Goal: Transaction & Acquisition: Purchase product/service

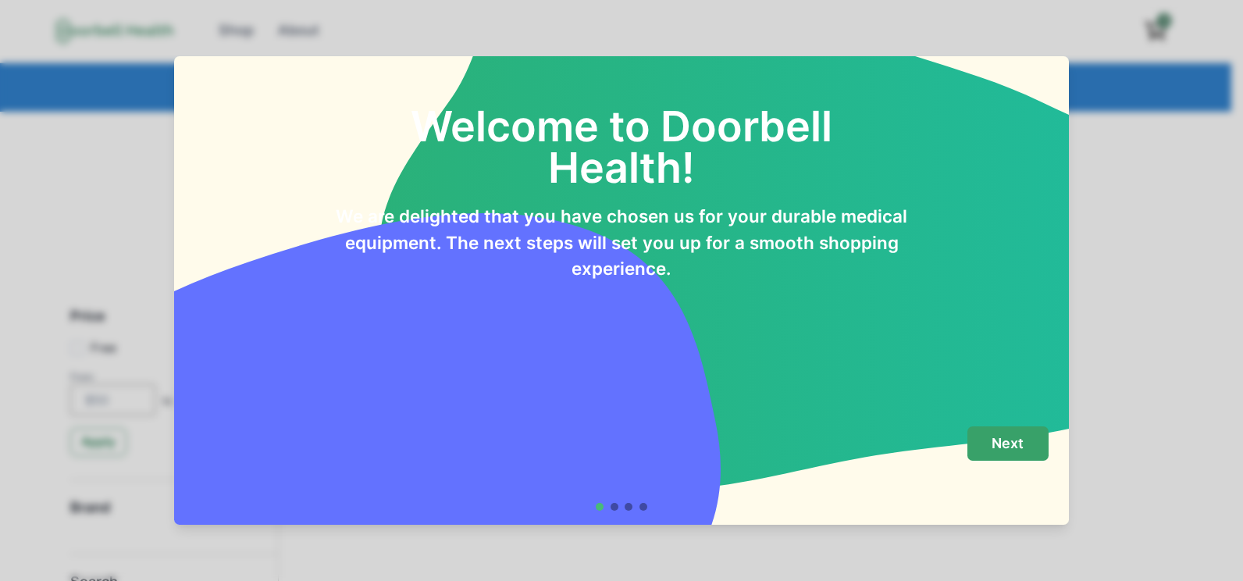
click at [1019, 442] on p "Next" at bounding box center [1007, 443] width 32 height 17
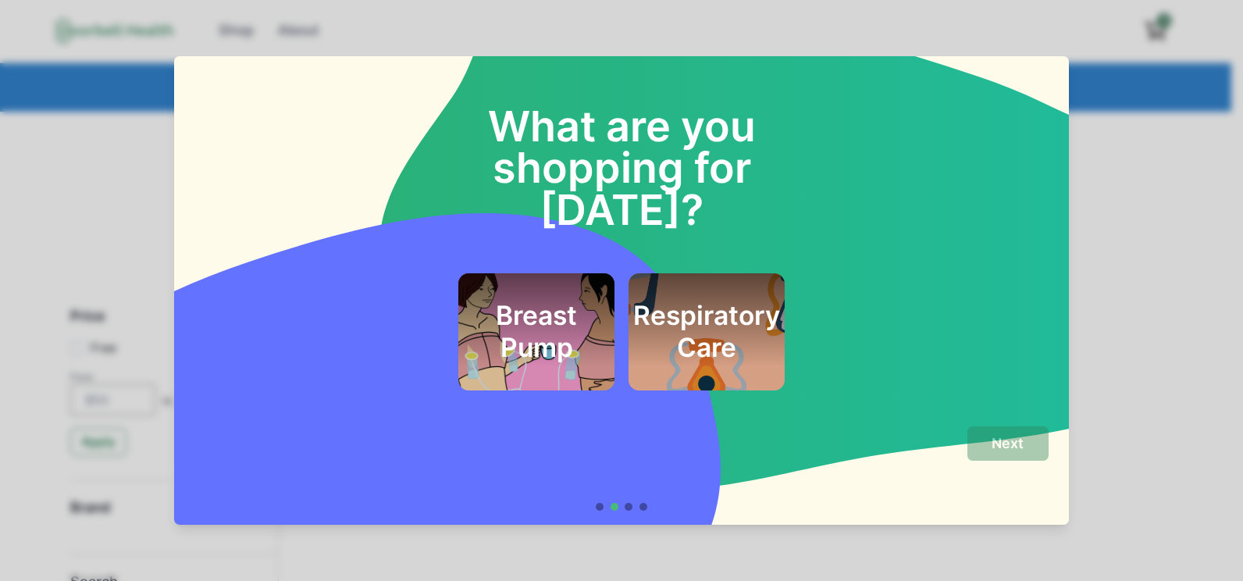
click at [712, 300] on h2 "Respiratory Care" at bounding box center [706, 331] width 147 height 63
click at [1016, 454] on button "Next" at bounding box center [1007, 443] width 81 height 35
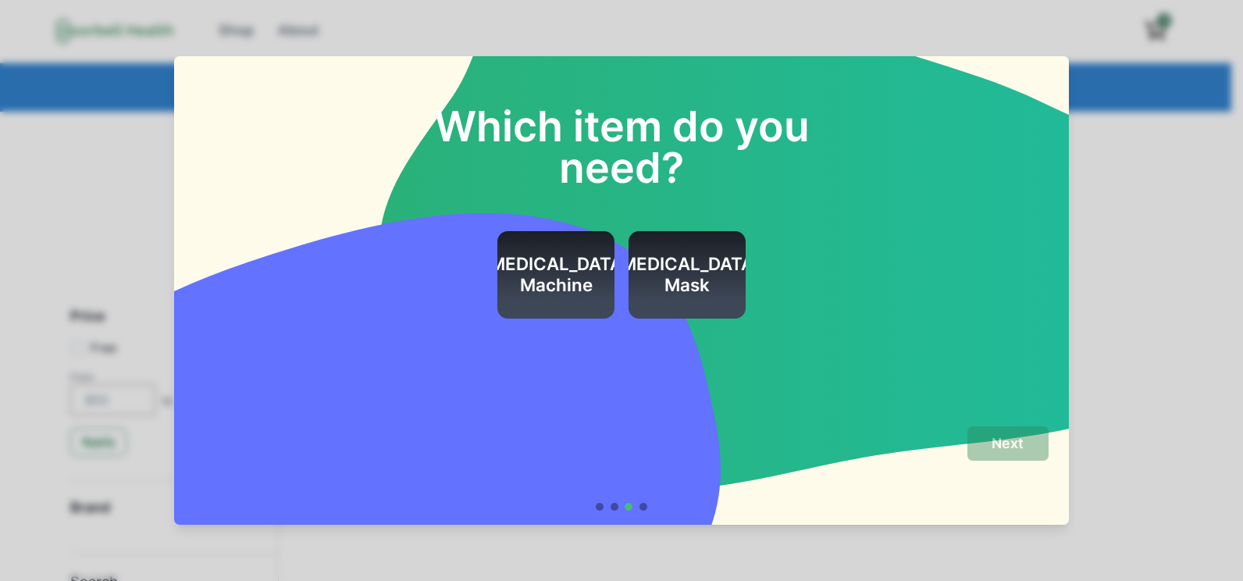
click at [645, 269] on h2 "[MEDICAL_DATA] Mask" at bounding box center [687, 275] width 147 height 42
click at [1001, 444] on p "Next" at bounding box center [1007, 443] width 32 height 17
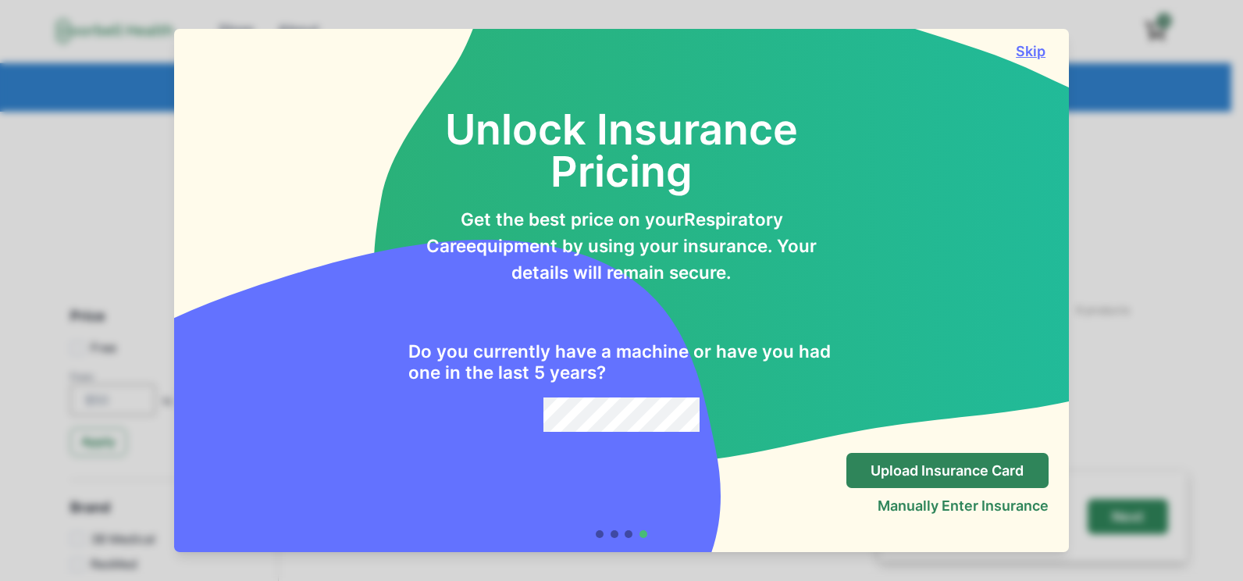
click at [1028, 53] on button "Skip" at bounding box center [1030, 51] width 35 height 16
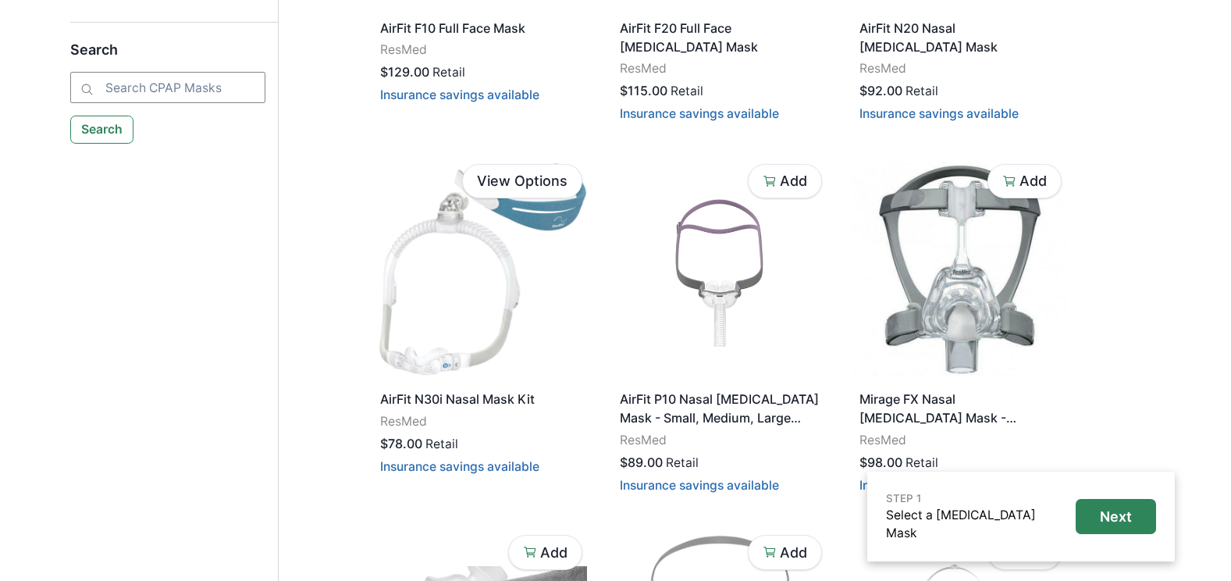
scroll to position [625, 0]
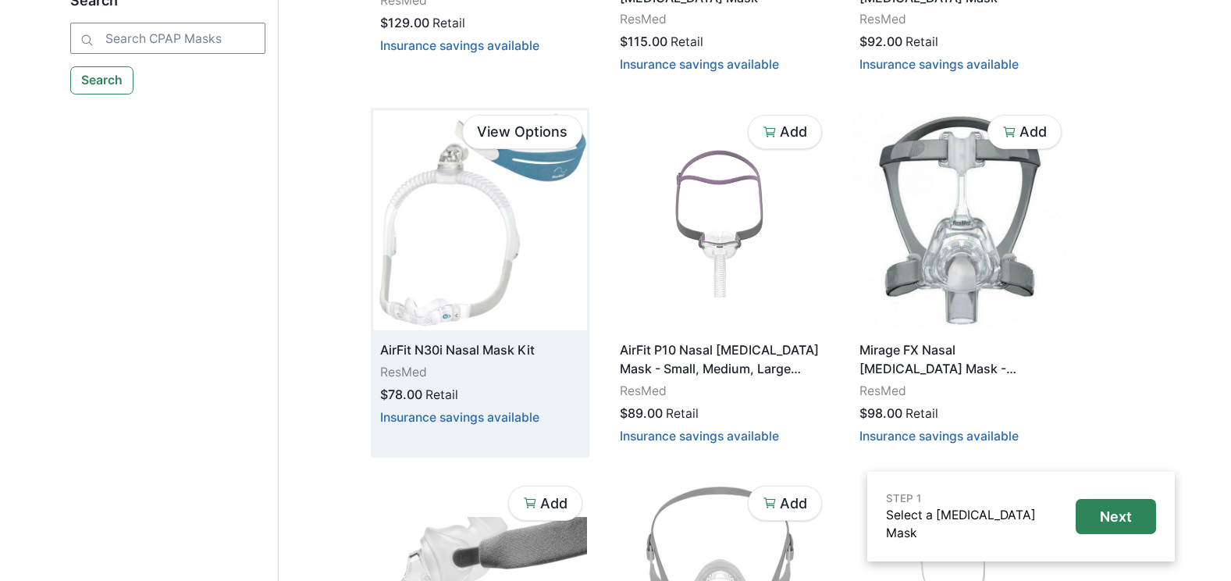
click at [487, 218] on img at bounding box center [480, 220] width 214 height 220
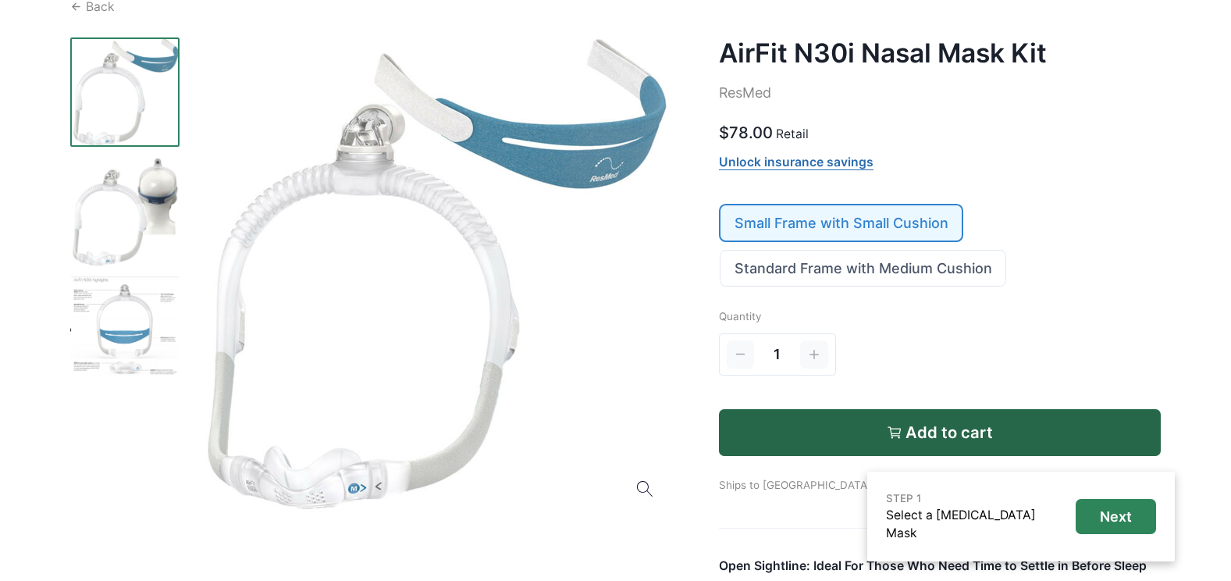
scroll to position [156, 0]
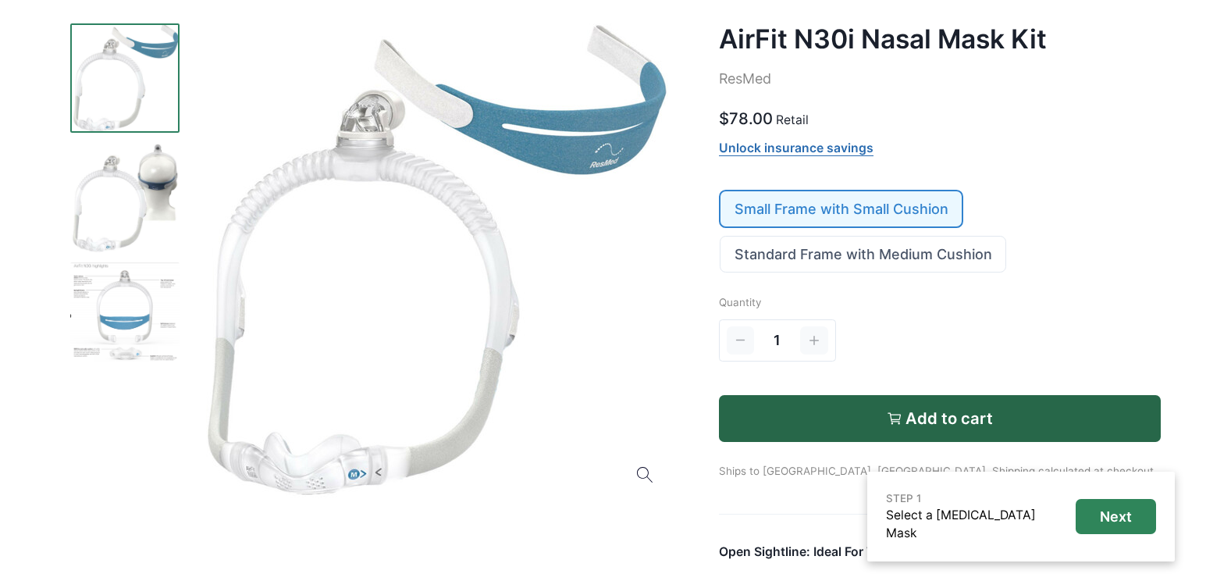
click at [132, 296] on img at bounding box center [124, 312] width 109 height 101
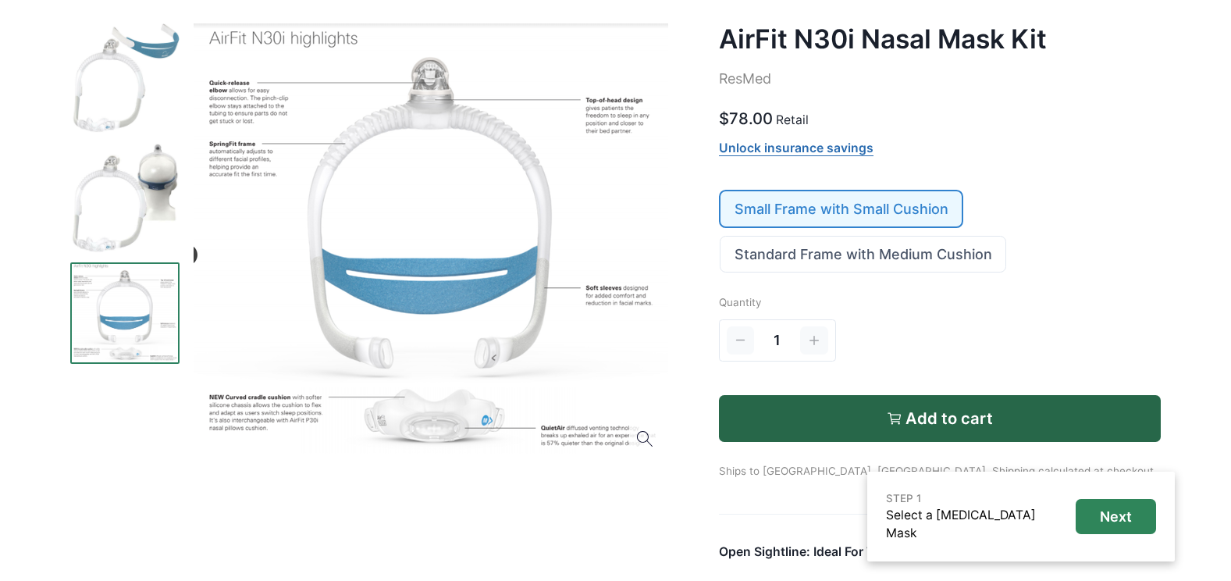
click at [120, 90] on img at bounding box center [124, 77] width 109 height 109
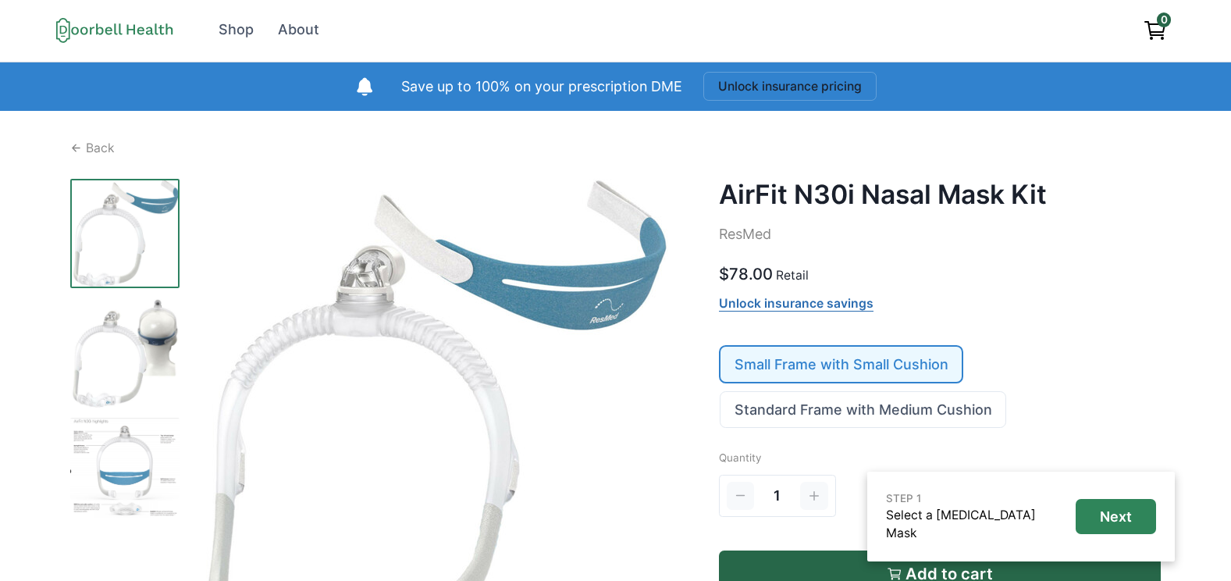
scroll to position [0, 0]
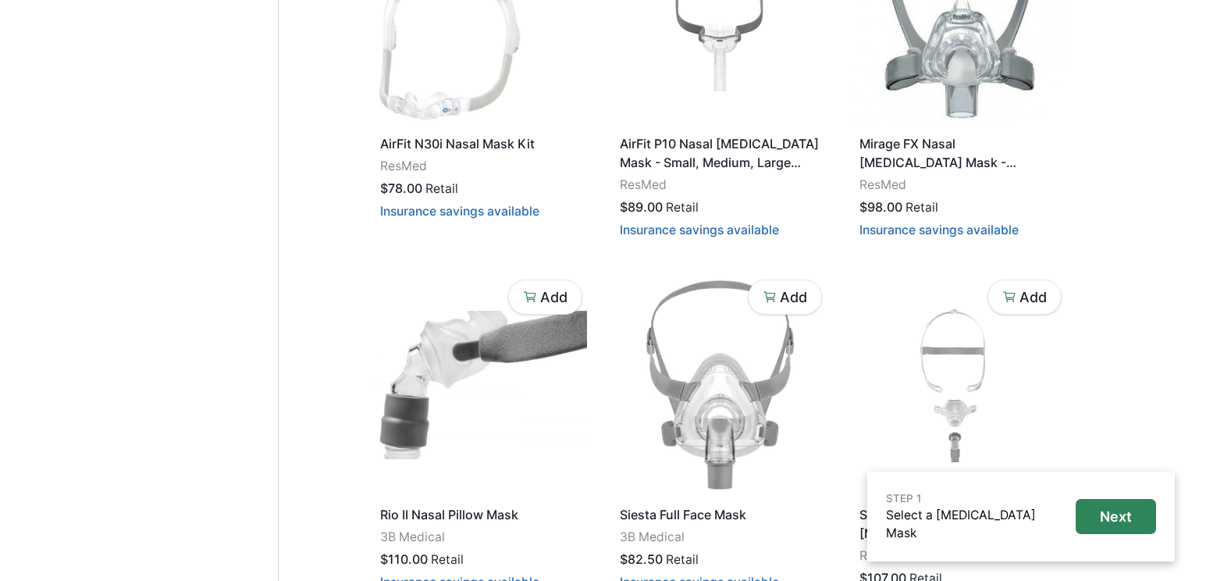
scroll to position [859, 0]
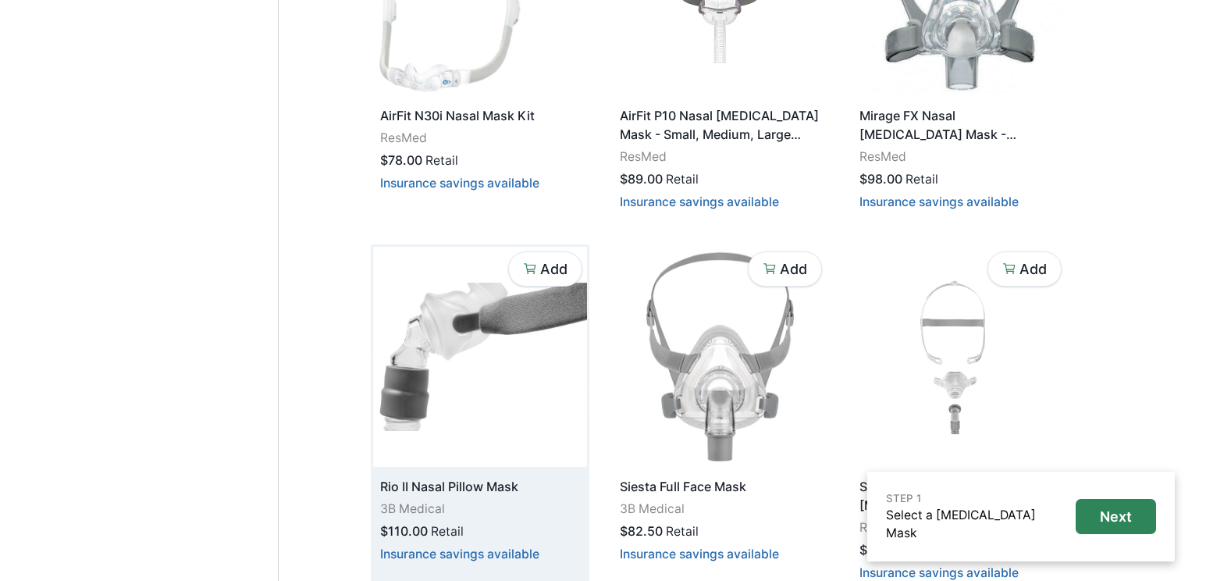
click at [407, 319] on img at bounding box center [480, 357] width 214 height 220
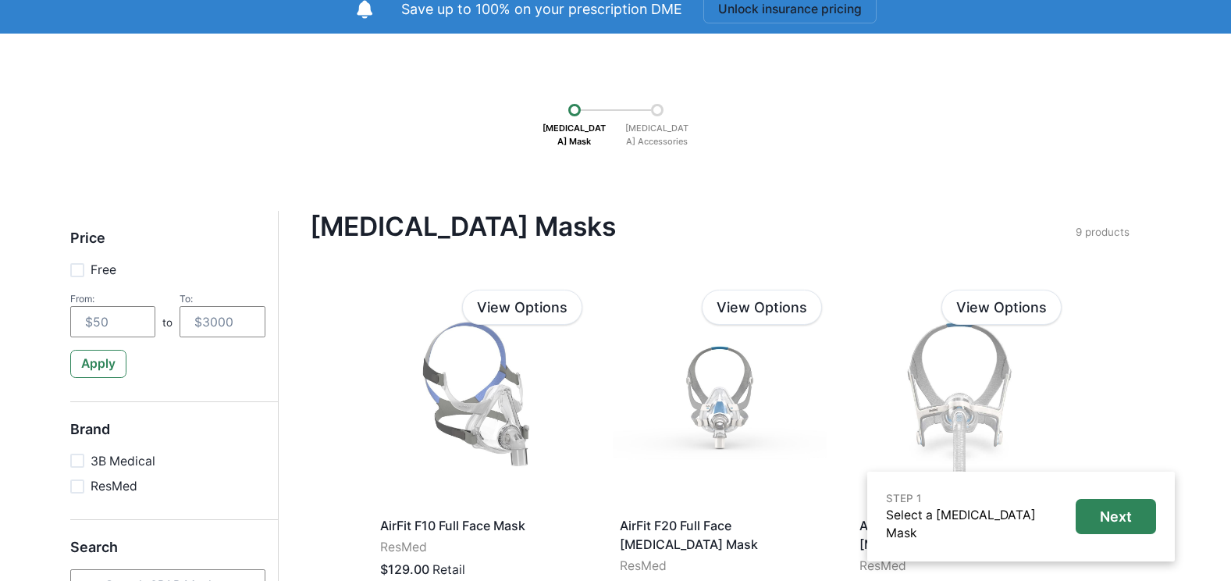
scroll to position [234, 0]
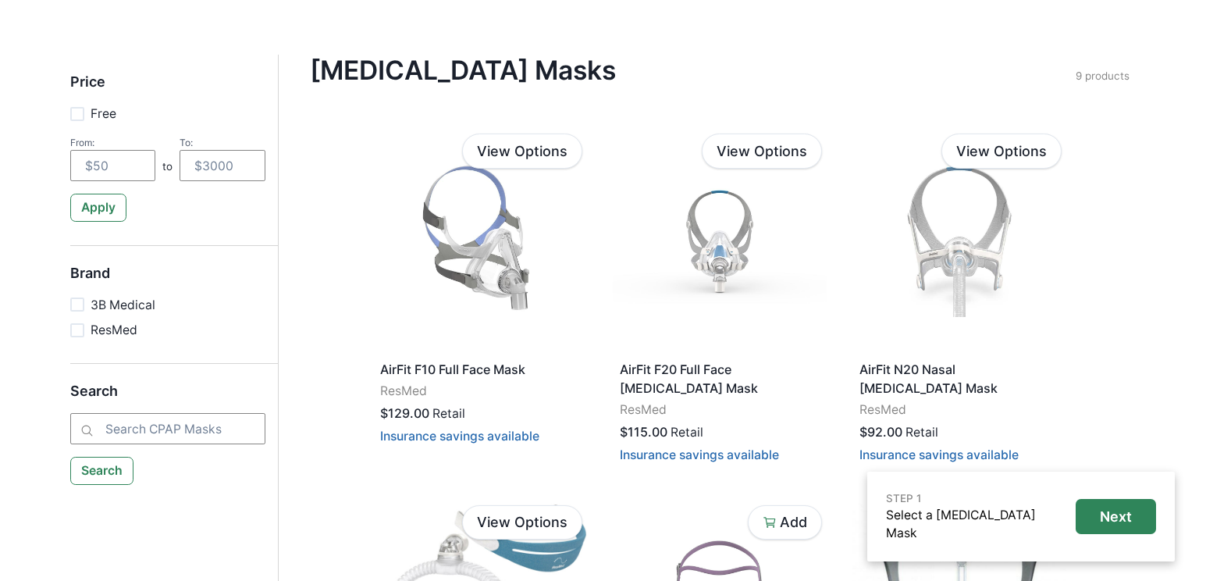
click at [79, 333] on span at bounding box center [77, 330] width 14 height 14
click at [70, 330] on input "ResMed" at bounding box center [69, 329] width 1 height 1
click at [111, 469] on button "Search" at bounding box center [102, 471] width 64 height 28
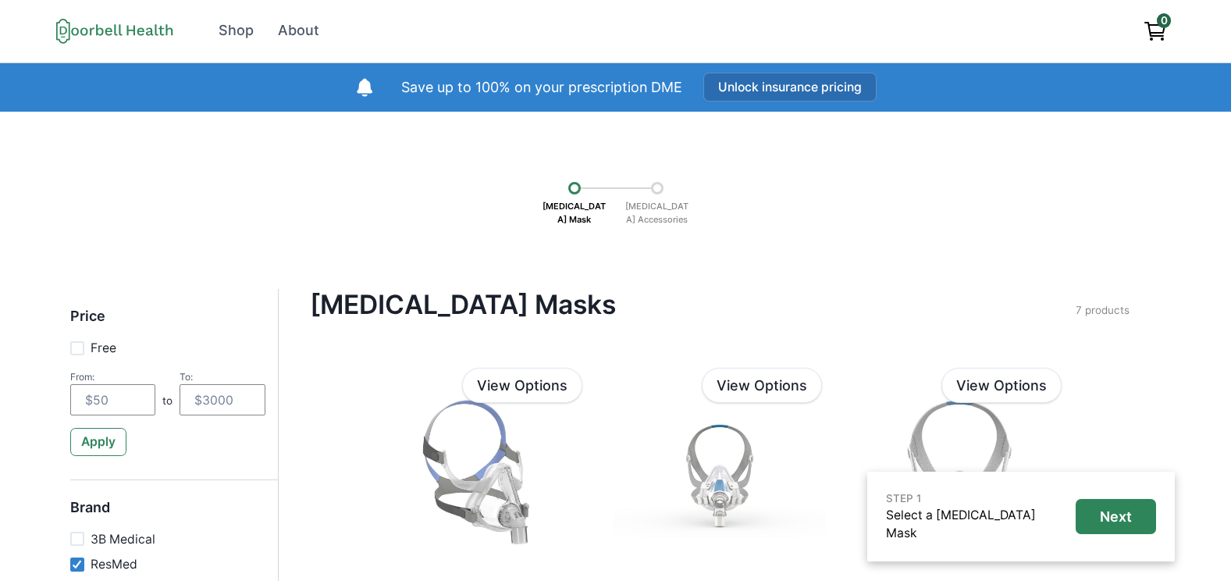
click at [770, 89] on button "Unlock insurance pricing" at bounding box center [789, 87] width 173 height 29
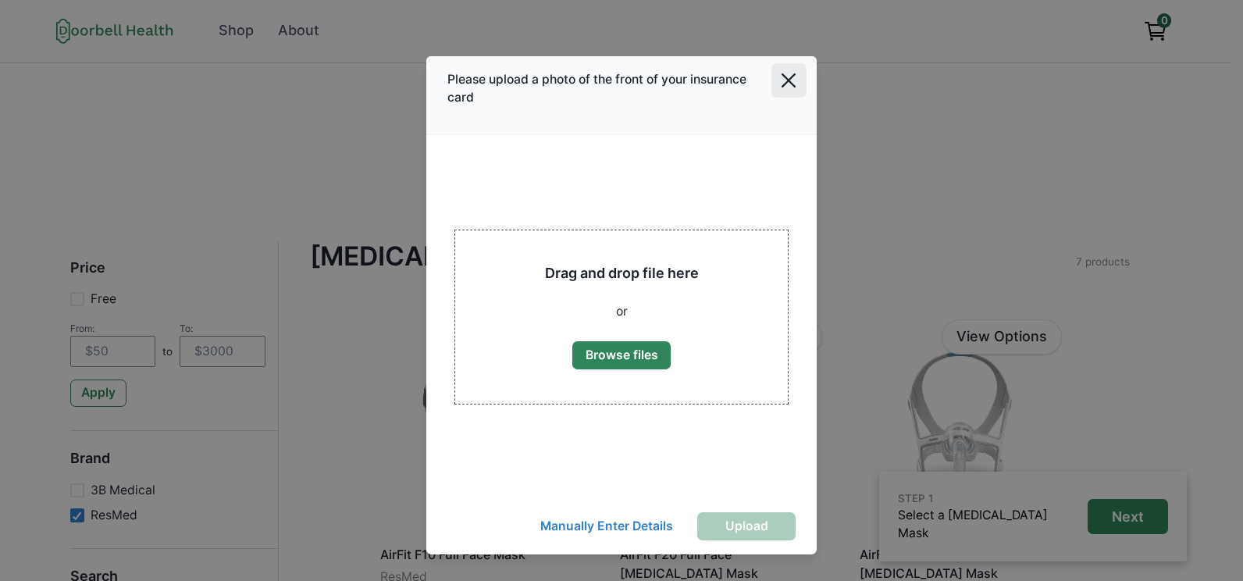
click at [783, 80] on icon "Close" at bounding box center [788, 80] width 14 height 14
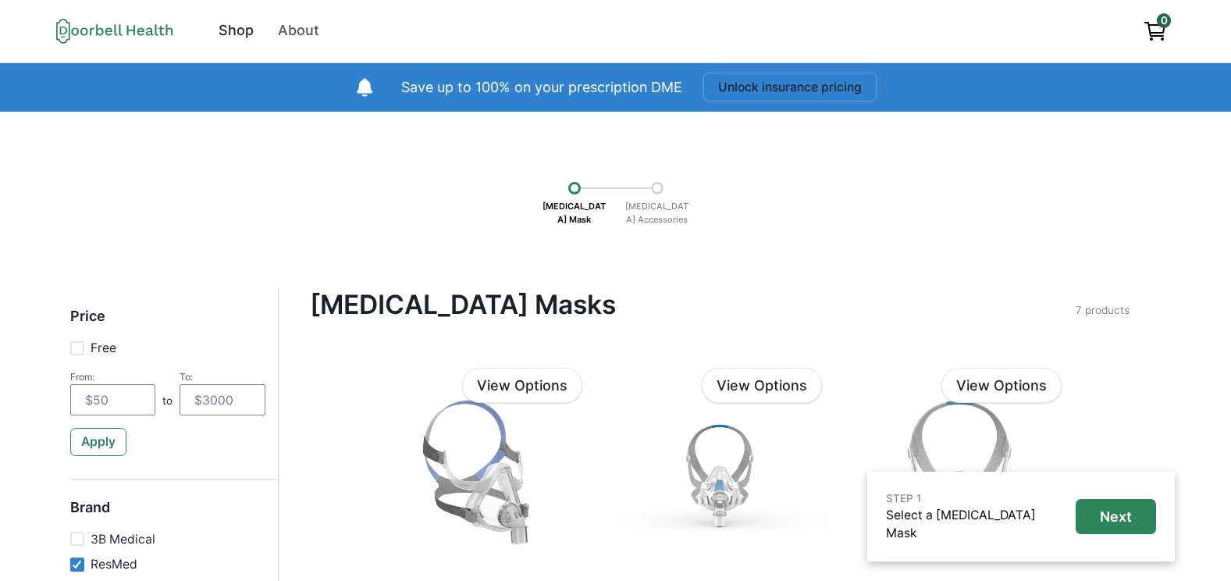
click at [226, 25] on div "Shop" at bounding box center [236, 30] width 35 height 21
checkbox input "false"
click at [660, 190] on div at bounding box center [657, 188] width 12 height 12
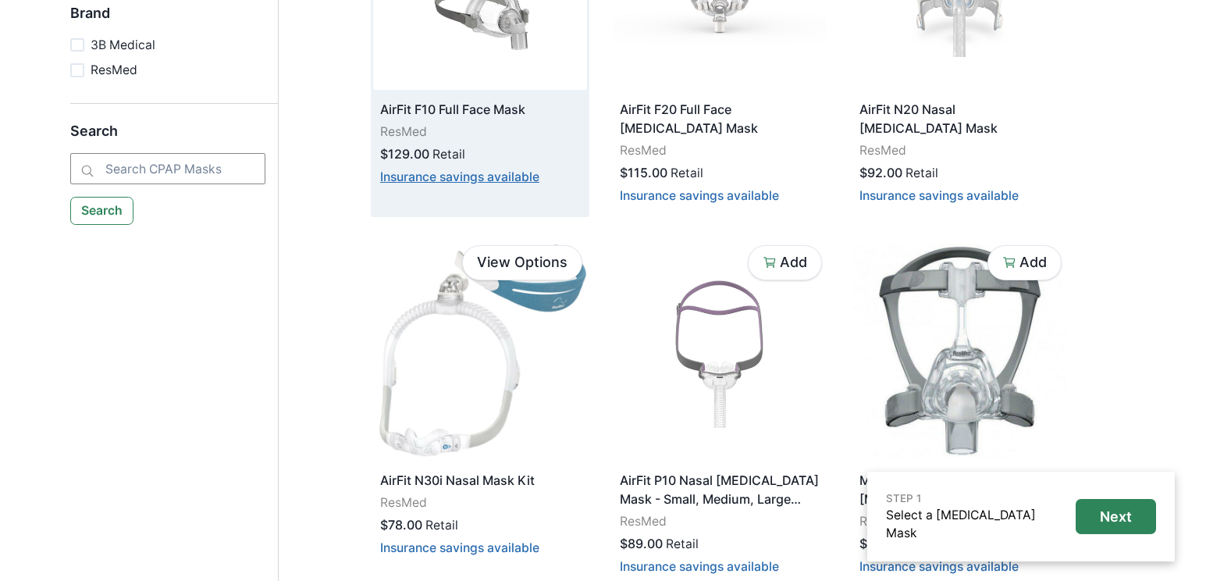
scroll to position [546, 0]
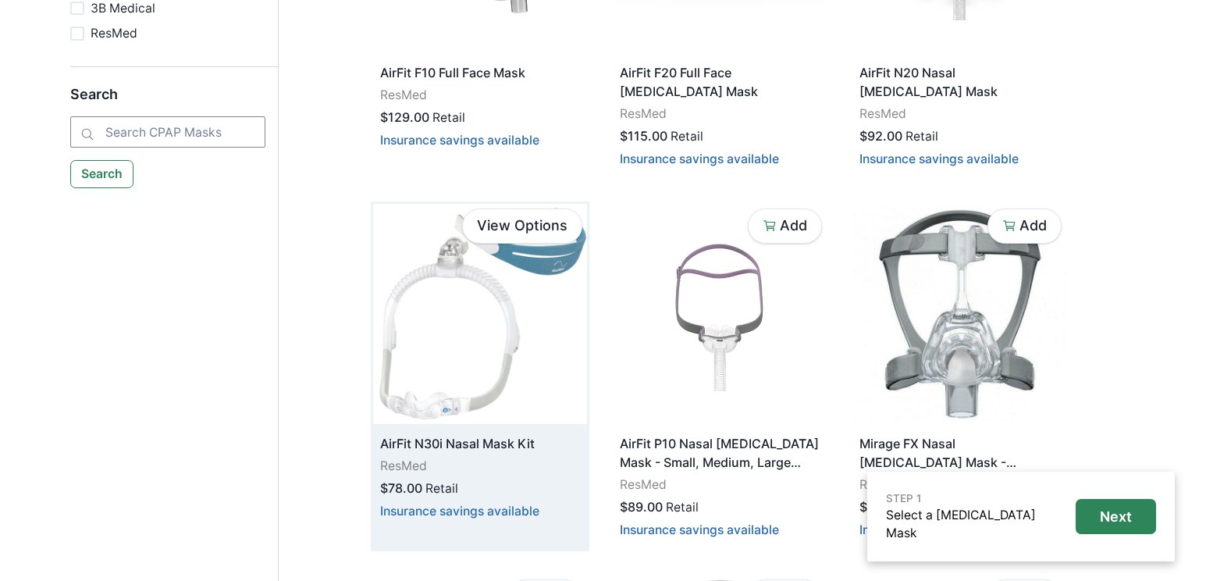
click at [449, 301] on img at bounding box center [480, 314] width 214 height 220
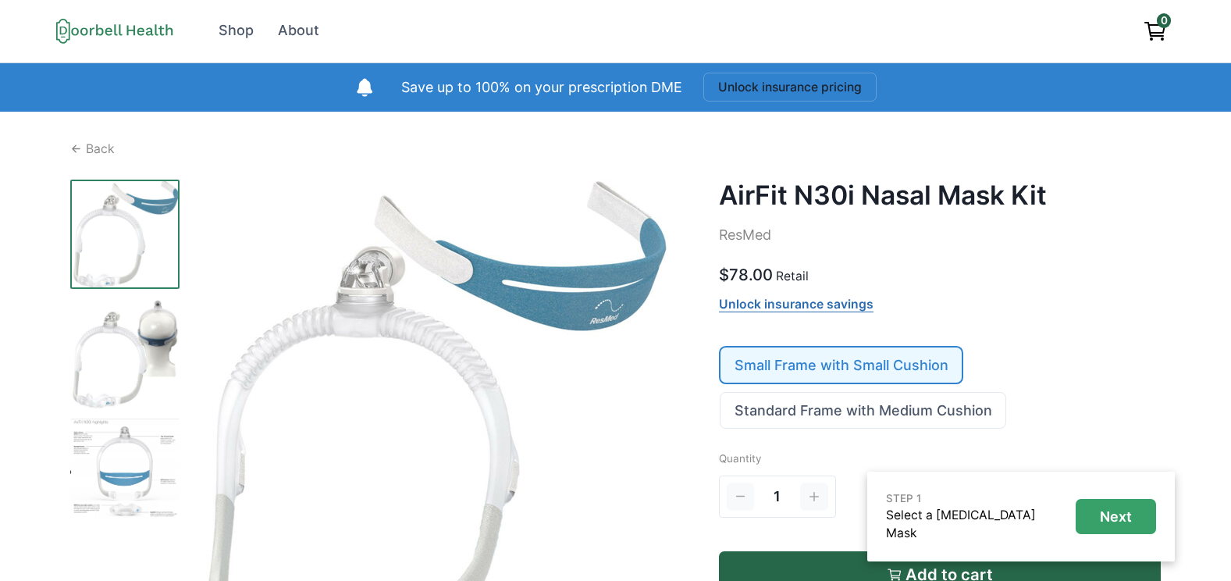
click at [1126, 525] on p "Next" at bounding box center [1116, 516] width 32 height 17
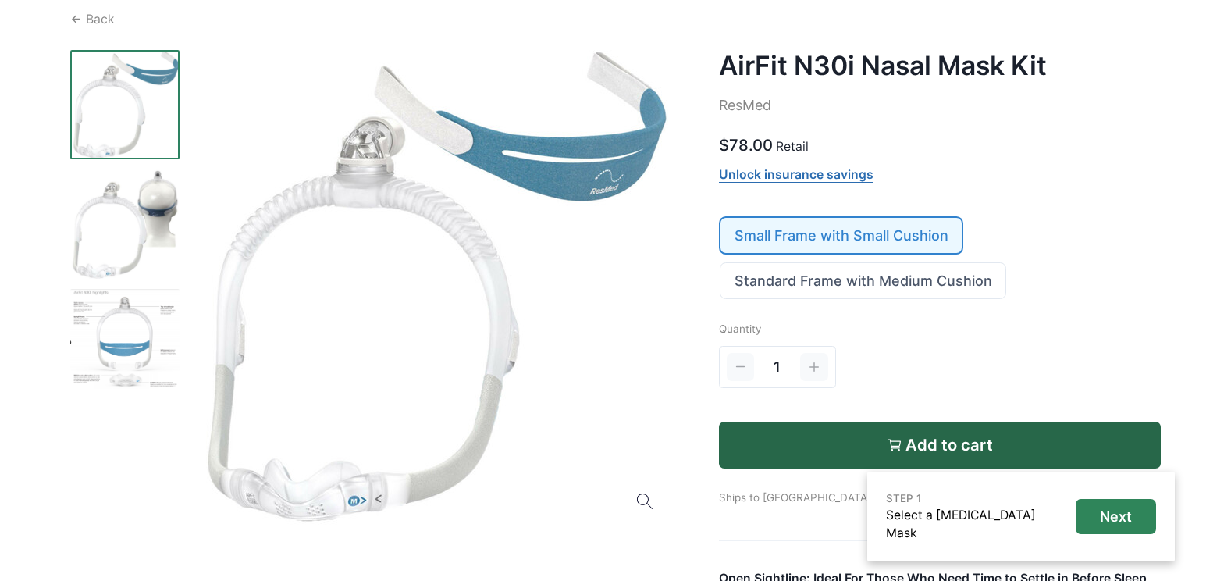
scroll to position [156, 0]
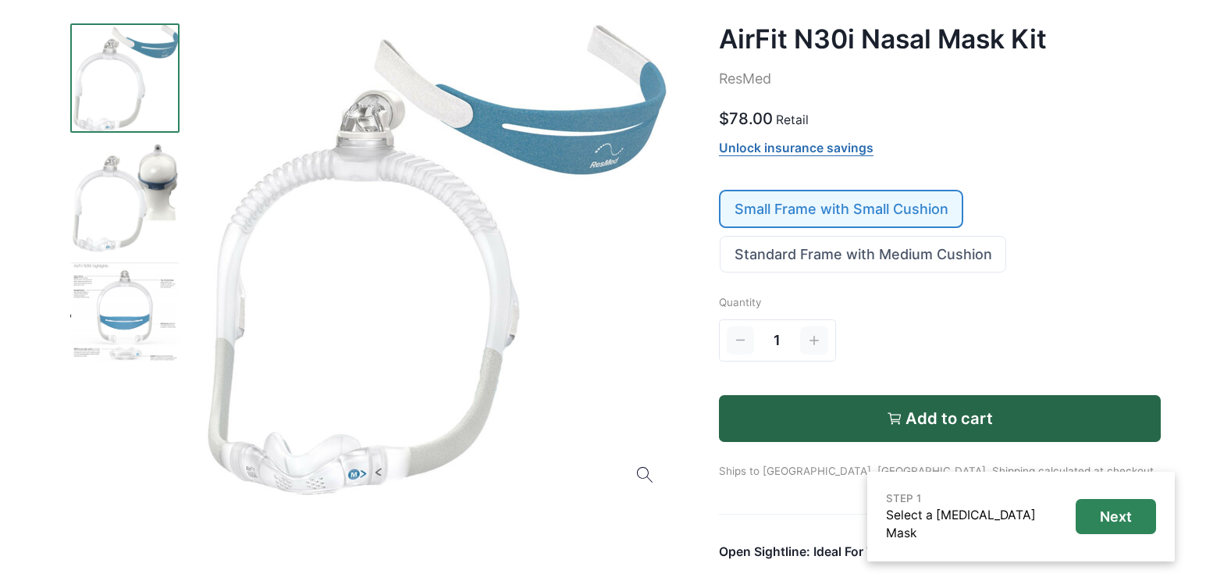
click at [882, 212] on link "Small Frame with Small Cushion" at bounding box center [842, 208] width 242 height 35
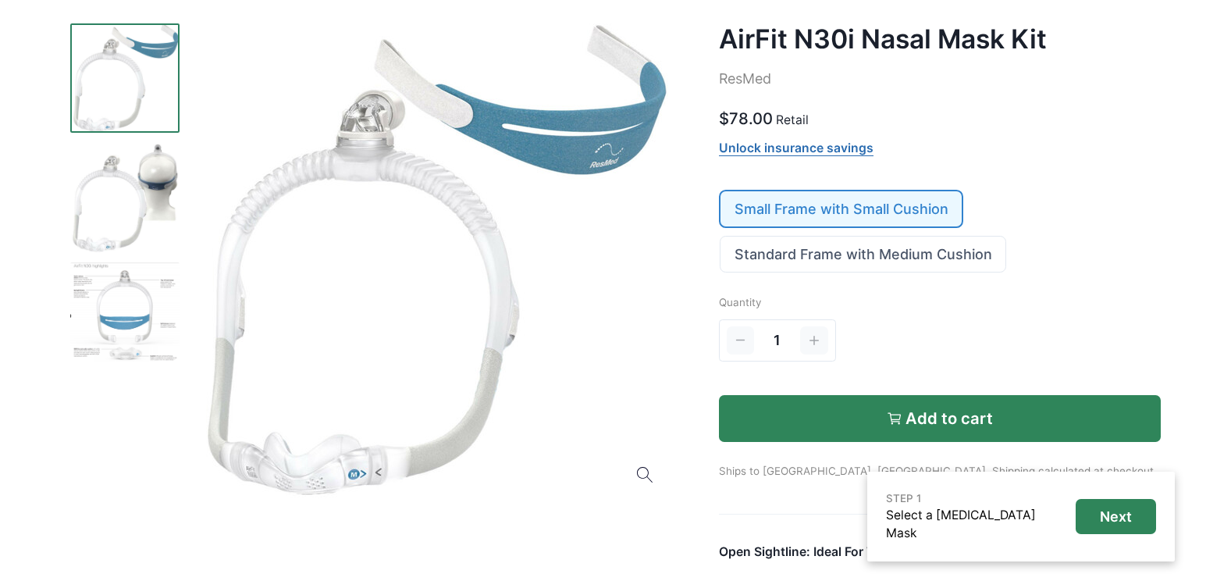
click at [936, 420] on p "Add to cart" at bounding box center [949, 418] width 87 height 19
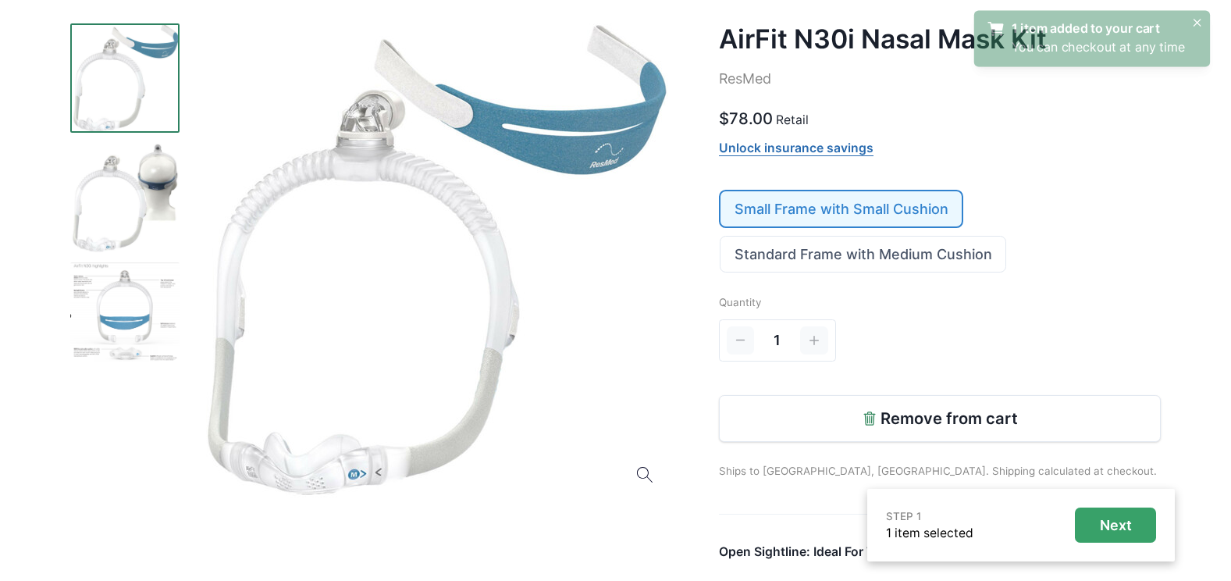
click at [1128, 525] on p "Next" at bounding box center [1116, 525] width 32 height 17
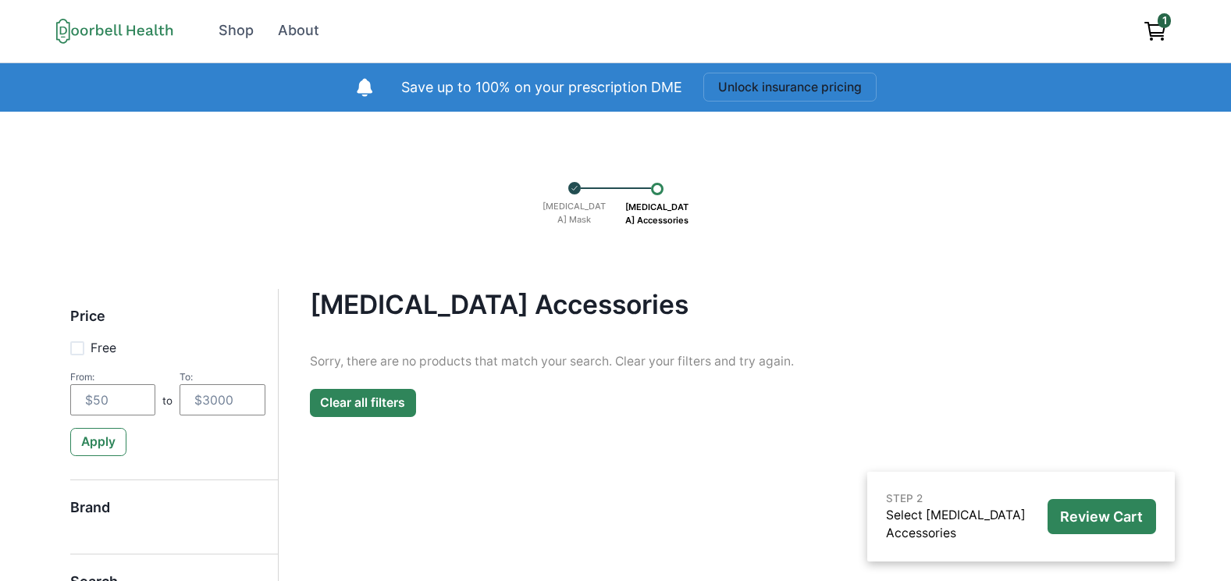
click at [365, 393] on button "Clear all filters" at bounding box center [363, 403] width 106 height 28
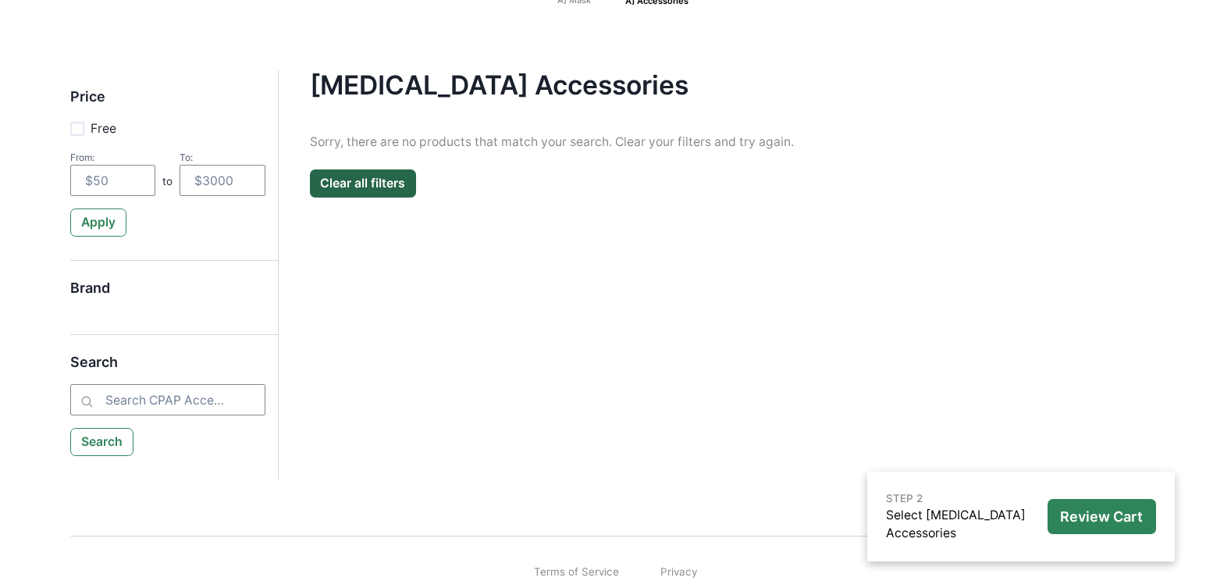
scroll to position [234, 0]
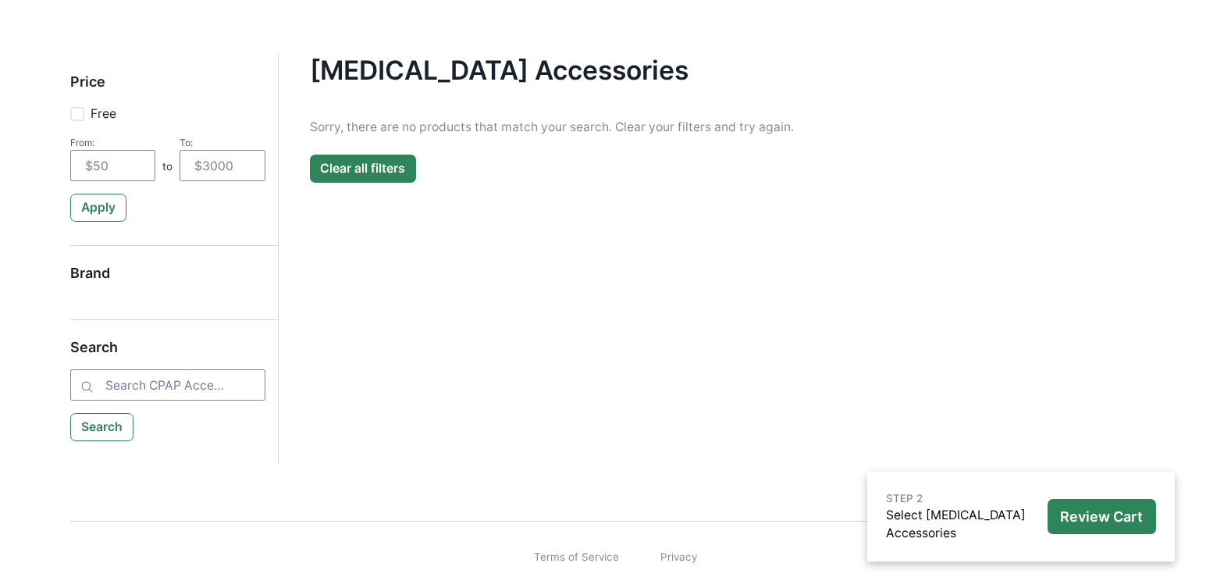
click at [373, 173] on button "Clear all filters" at bounding box center [363, 169] width 106 height 28
click at [101, 430] on button "Search" at bounding box center [102, 427] width 64 height 28
click at [1098, 519] on p "Review Cart" at bounding box center [1101, 516] width 83 height 17
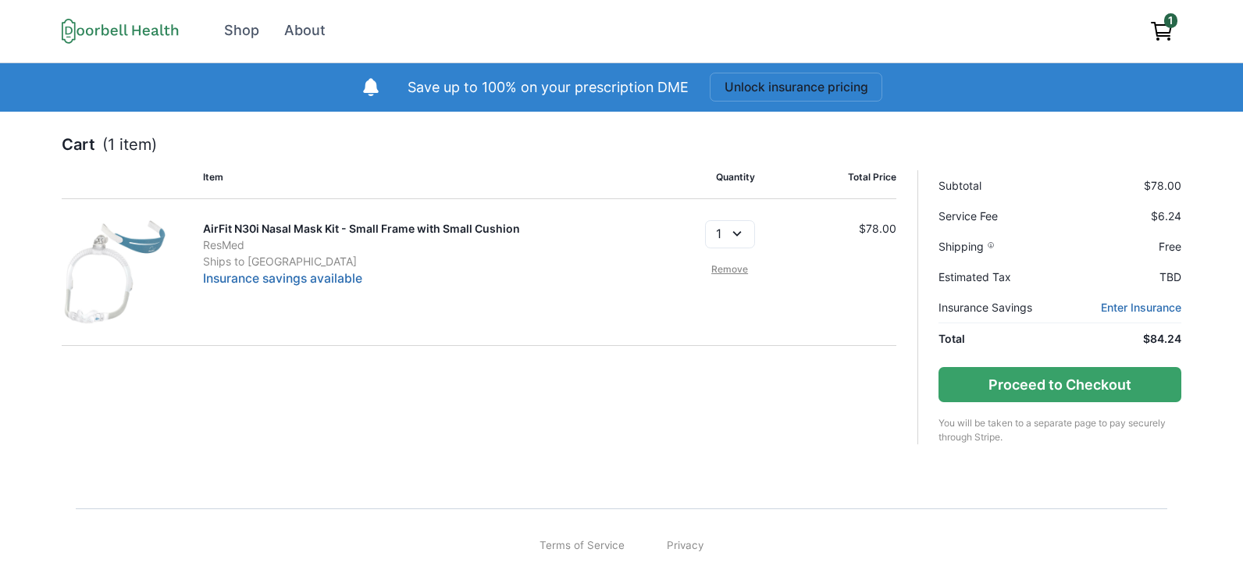
click at [736, 268] on link "Remove" at bounding box center [730, 269] width 50 height 14
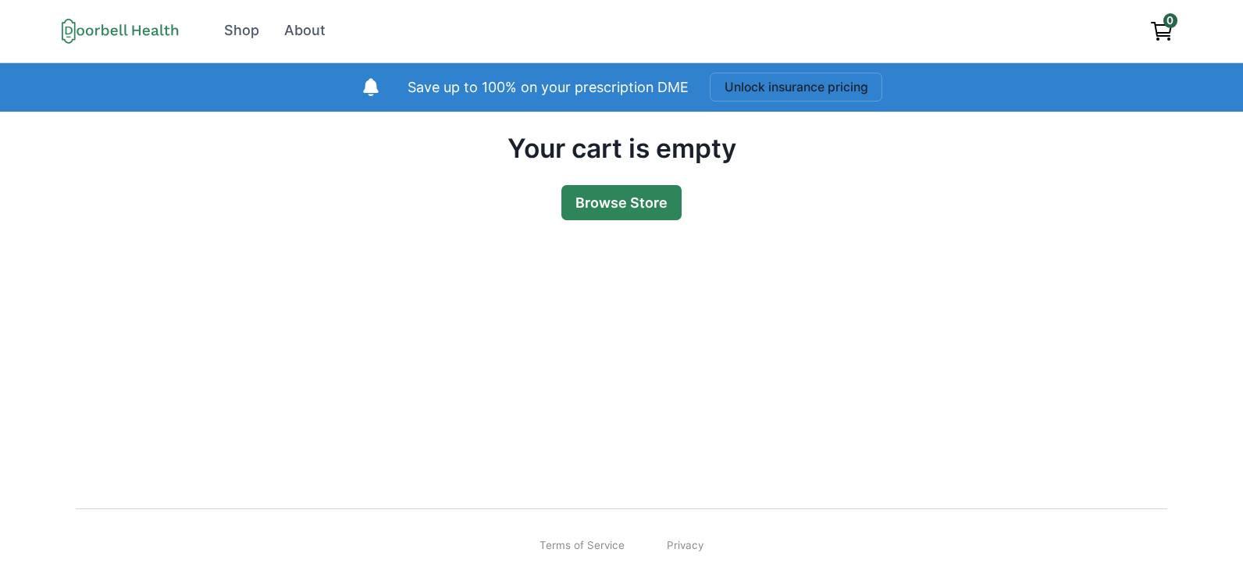
click at [606, 202] on link "Browse Store" at bounding box center [621, 202] width 120 height 35
